Goal: Find specific page/section: Find specific page/section

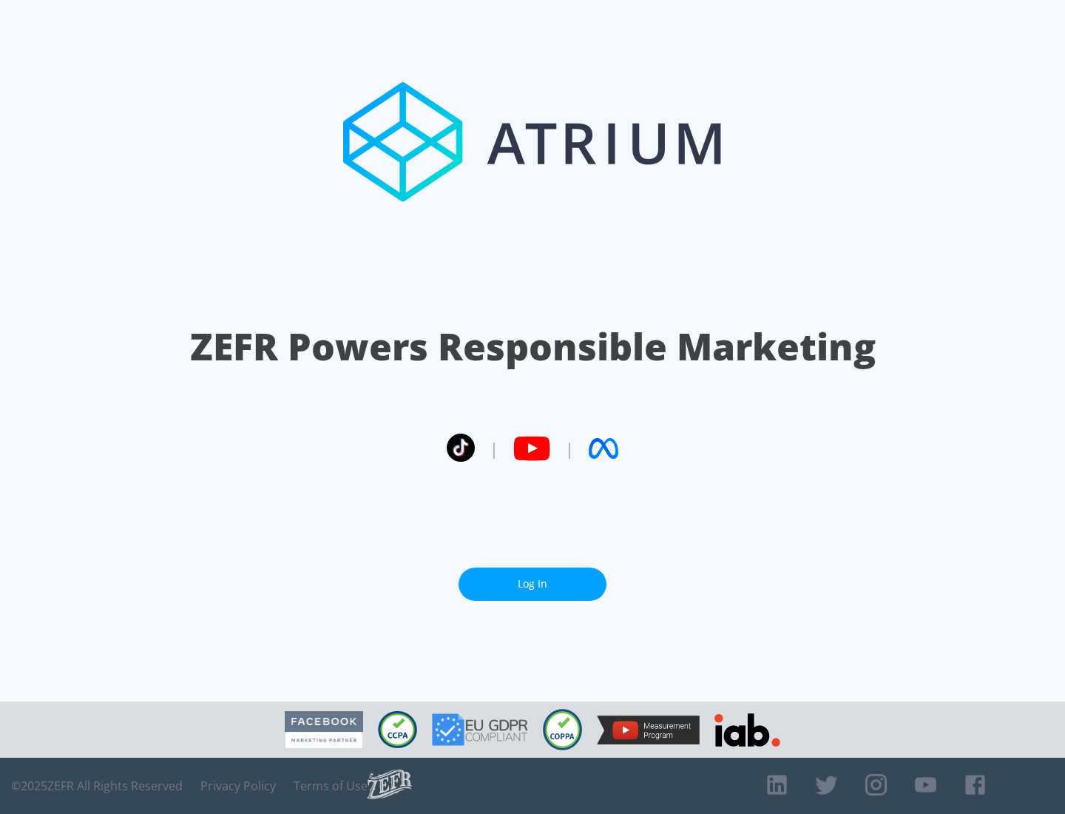
click at [533, 578] on link "Log In" at bounding box center [533, 584] width 148 height 33
